Goal: Information Seeking & Learning: Learn about a topic

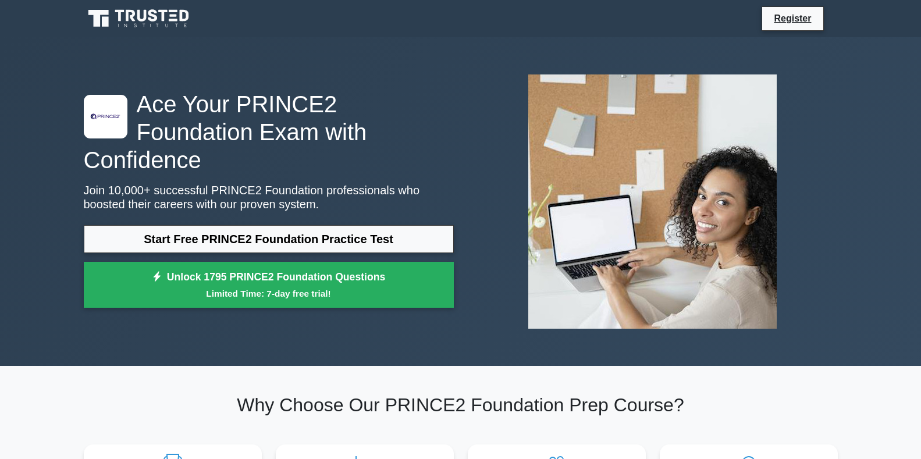
click at [349, 225] on link "Start Free PRINCE2 Foundation Practice Test" at bounding box center [269, 239] width 370 height 28
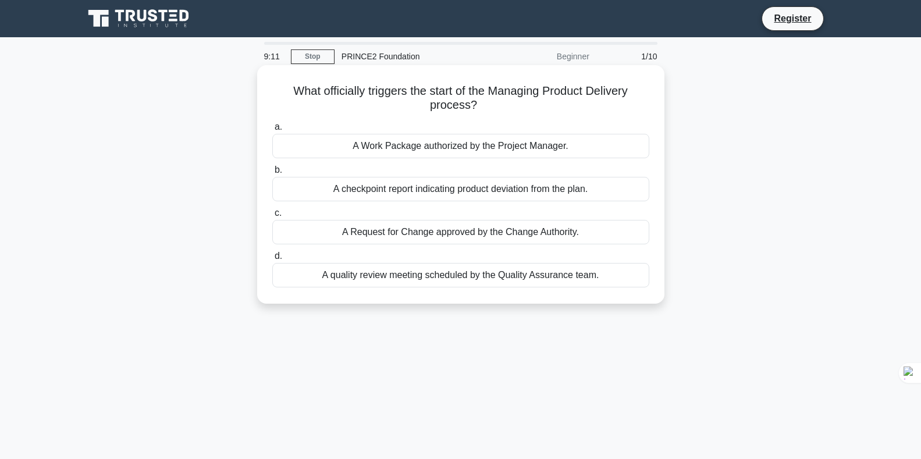
click at [462, 146] on div "A Work Package authorized by the Project Manager." at bounding box center [460, 146] width 377 height 24
click at [272, 131] on input "a. A Work Package authorized by the Project Manager." at bounding box center [272, 127] width 0 height 8
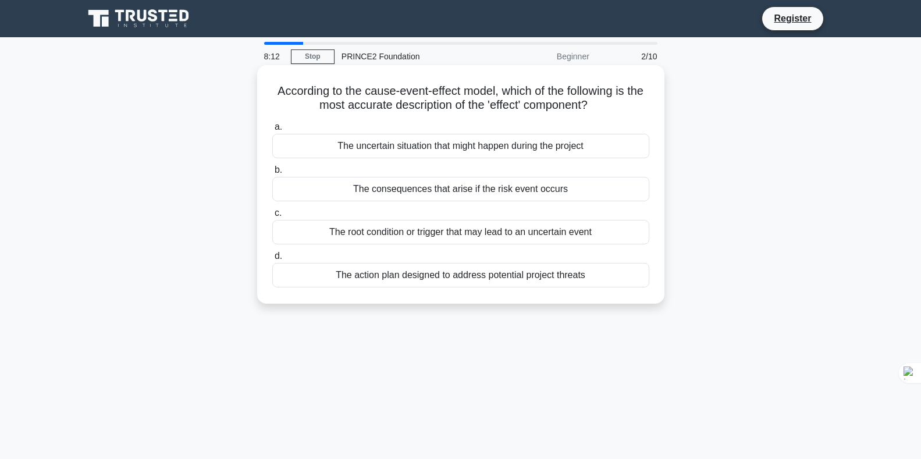
click at [493, 276] on div "The action plan designed to address potential project threats" at bounding box center [460, 275] width 377 height 24
click at [272, 260] on input "d. The action plan designed to address potential project threats" at bounding box center [272, 256] width 0 height 8
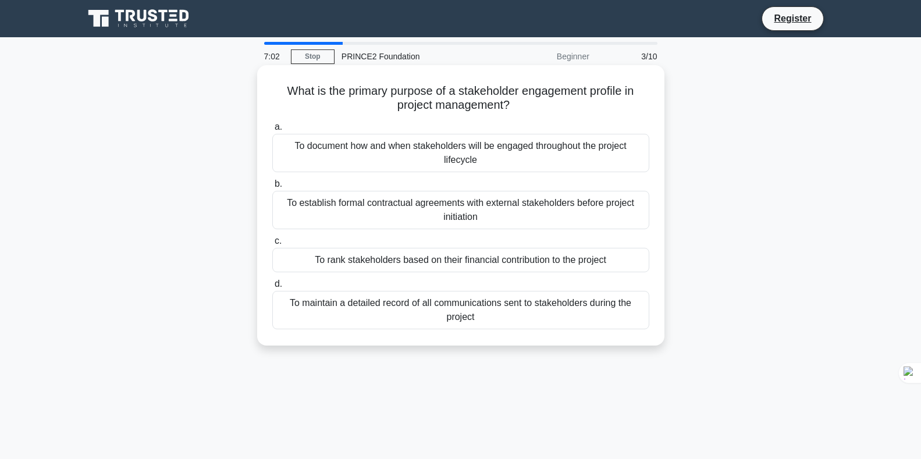
click at [577, 259] on div "To rank stakeholders based on their financial contribution to the project" at bounding box center [460, 260] width 377 height 24
click at [272, 245] on input "c. To rank stakeholders based on their financial contribution to the project" at bounding box center [272, 241] width 0 height 8
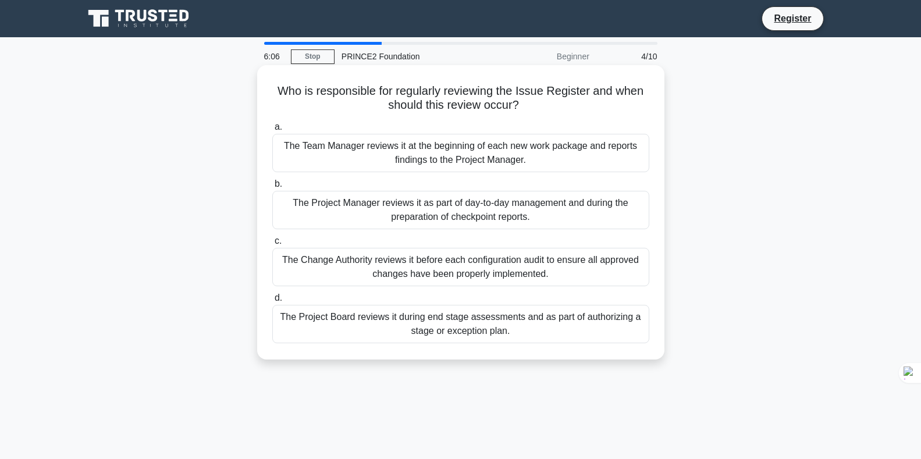
click at [506, 261] on div "The Change Authority reviews it before each configuration audit to ensure all a…" at bounding box center [460, 267] width 377 height 38
click at [272, 245] on input "c. The Change Authority reviews it before each configuration audit to ensure al…" at bounding box center [272, 241] width 0 height 8
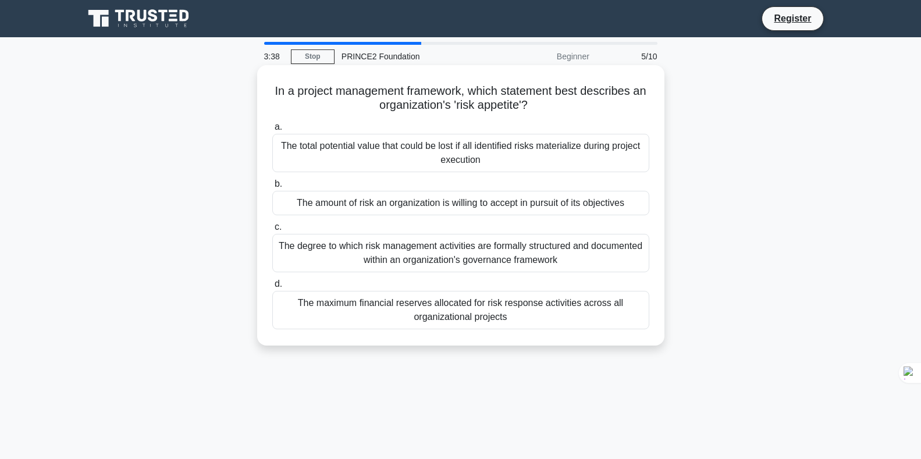
click at [477, 208] on div "The amount of risk an organization is willing to accept in pursuit of its objec…" at bounding box center [460, 203] width 377 height 24
click at [272, 188] on input "b. The amount of risk an organization is willing to accept in pursuit of its ob…" at bounding box center [272, 184] width 0 height 8
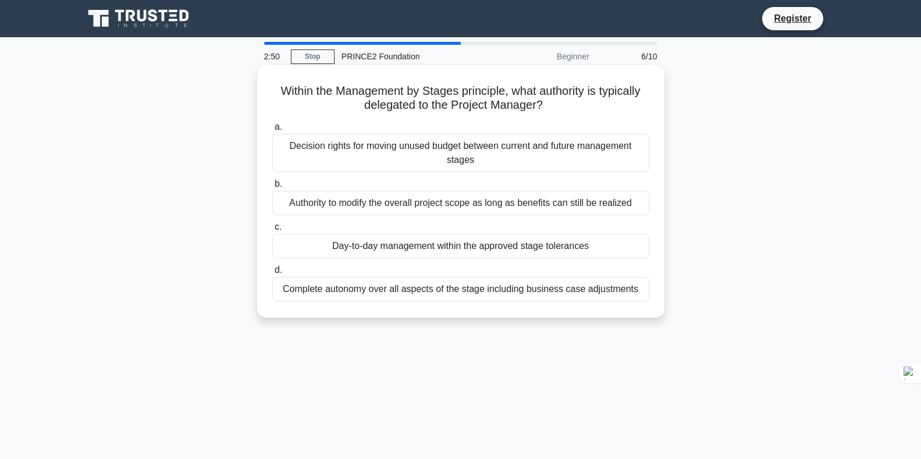
click at [531, 205] on div "Authority to modify the overall project scope as long as benefits can still be …" at bounding box center [460, 203] width 377 height 24
click at [272, 188] on input "b. Authority to modify the overall project scope as long as benefits can still …" at bounding box center [272, 184] width 0 height 8
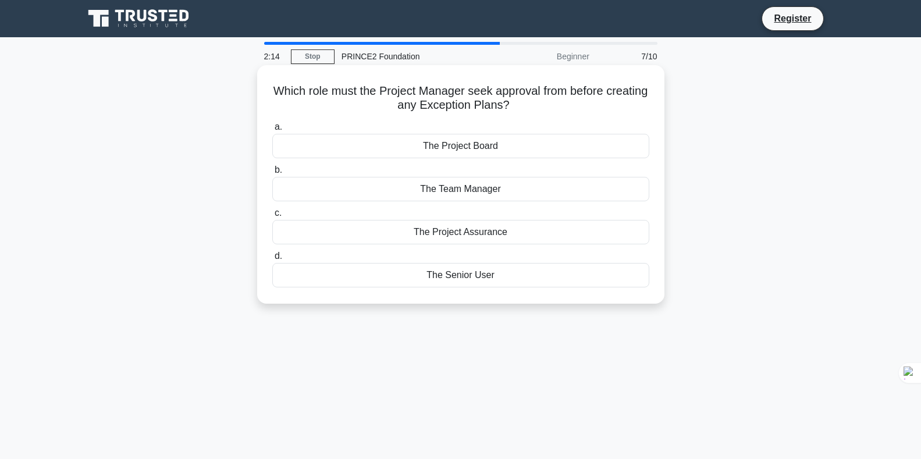
click at [482, 230] on div "The Project Assurance" at bounding box center [460, 232] width 377 height 24
click at [272, 217] on input "c. The Project Assurance" at bounding box center [272, 213] width 0 height 8
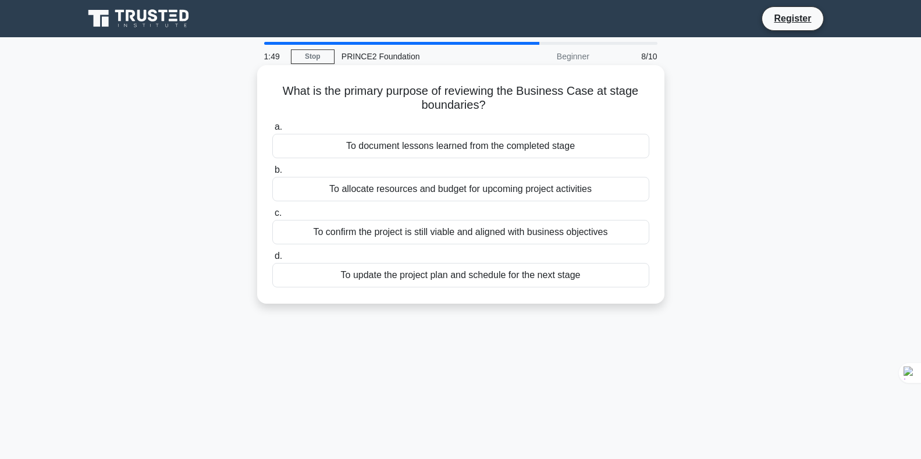
click at [494, 234] on div "To confirm the project is still viable and aligned with business objectives" at bounding box center [460, 232] width 377 height 24
click at [272, 217] on input "c. To confirm the project is still viable and aligned with business objectives" at bounding box center [272, 213] width 0 height 8
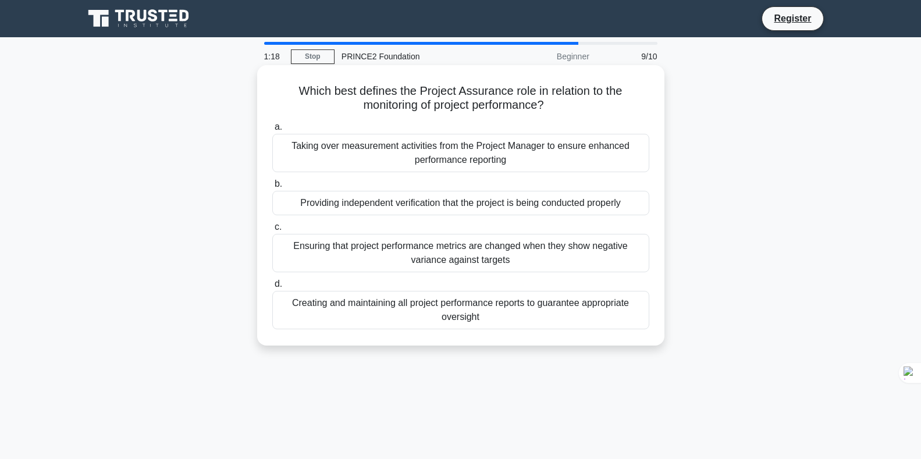
click at [478, 149] on div "Taking over measurement activities from the Project Manager to ensure enhanced …" at bounding box center [460, 153] width 377 height 38
click at [272, 131] on input "a. Taking over measurement activities from the Project Manager to ensure enhanc…" at bounding box center [272, 127] width 0 height 8
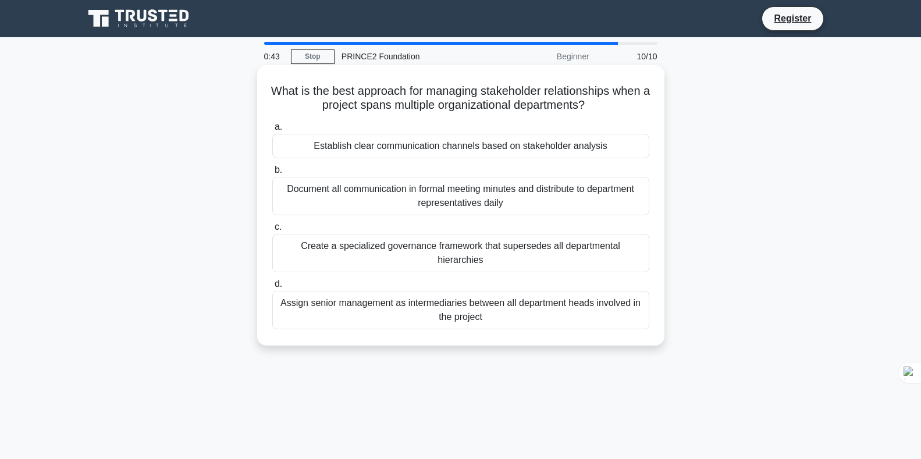
click at [543, 144] on div "Establish clear communication channels based on stakeholder analysis" at bounding box center [460, 146] width 377 height 24
click at [272, 131] on input "a. Establish clear communication channels based on stakeholder analysis" at bounding box center [272, 127] width 0 height 8
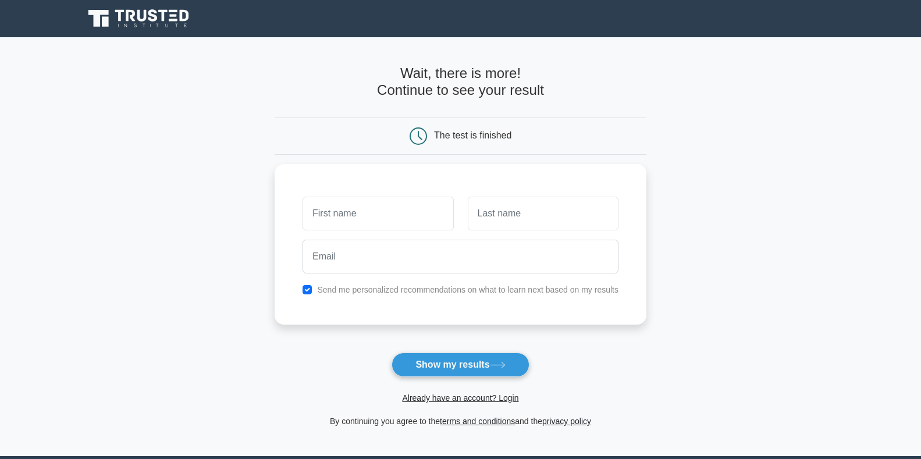
scroll to position [58, 0]
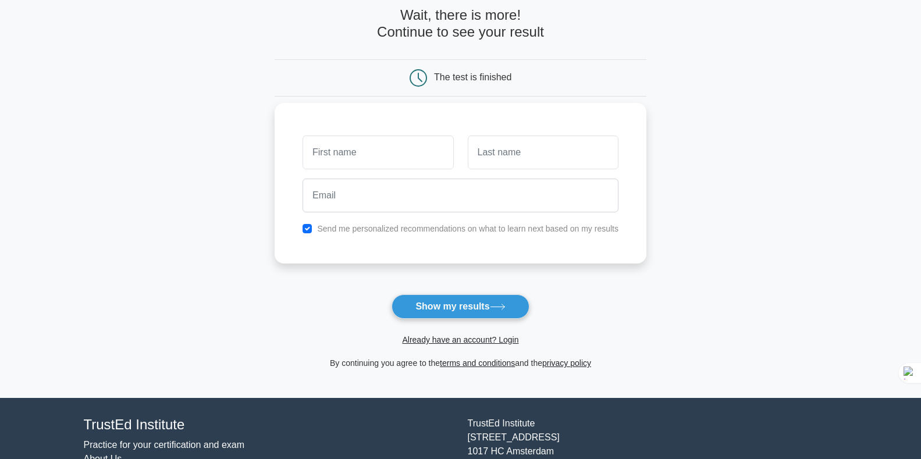
type input "n"
type input "[PERSON_NAME]"
click at [517, 155] on input "text" at bounding box center [543, 152] width 151 height 34
type input "boukachabia"
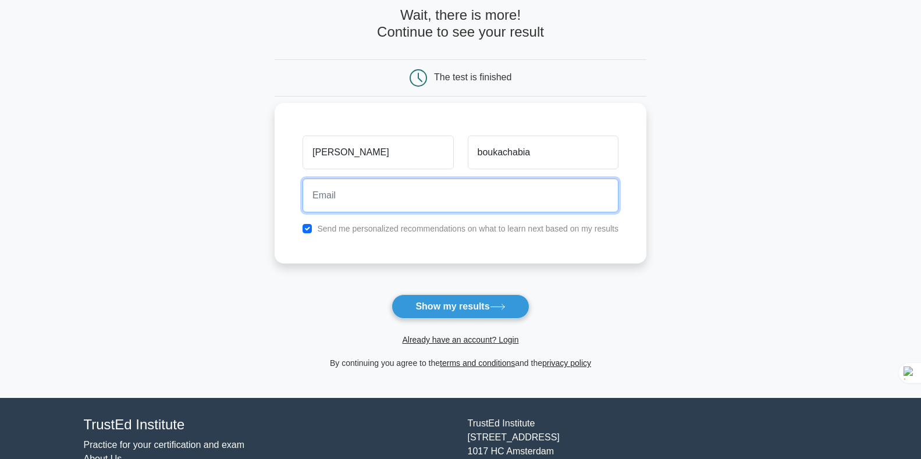
click at [514, 201] on input "email" at bounding box center [460, 196] width 316 height 34
type input "boukachabia1623@gmail.com"
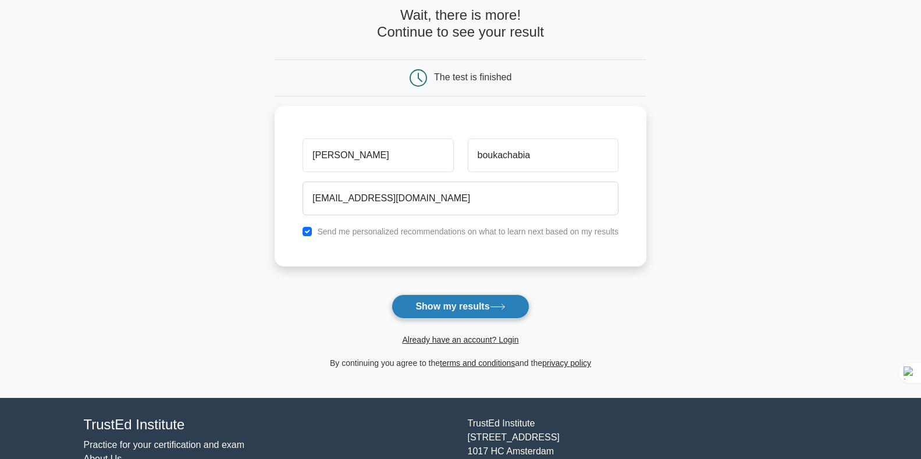
click at [476, 306] on button "Show my results" at bounding box center [459, 306] width 137 height 24
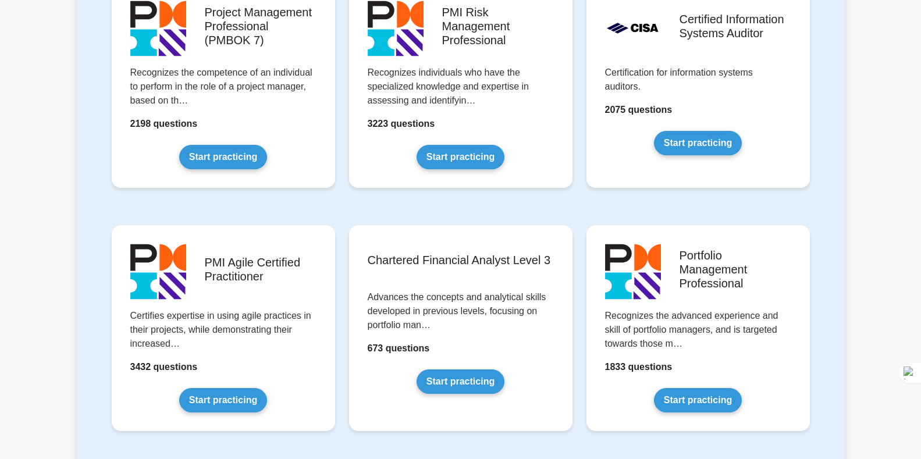
scroll to position [1105, 0]
